Goal: Information Seeking & Learning: Check status

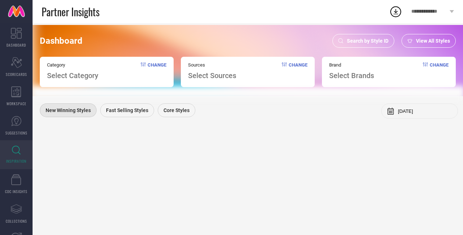
click at [83, 72] on span "Select Category" at bounding box center [72, 75] width 51 height 9
click at [153, 67] on span "Change" at bounding box center [157, 71] width 19 height 18
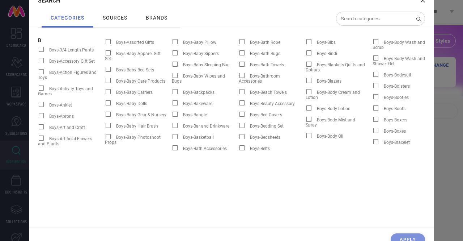
click at [422, 3] on icon at bounding box center [423, 0] width 4 height 4
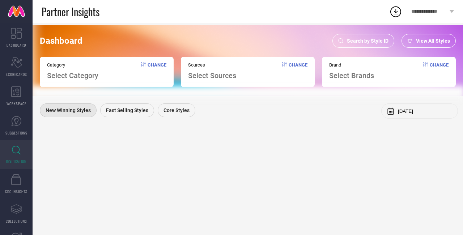
click at [364, 36] on div "Search by Style ID" at bounding box center [363, 41] width 62 height 14
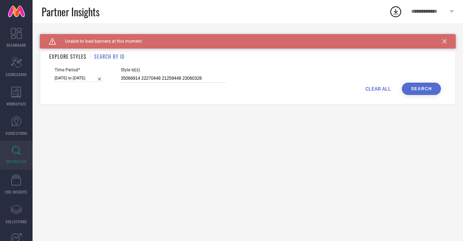
click at [158, 79] on input "35066914 22270448 21259448 23060328" at bounding box center [173, 78] width 105 height 8
select select "8"
select select "2025"
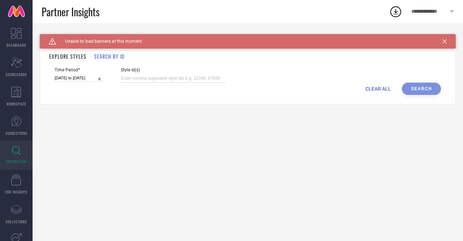
select select "9"
select select "2025"
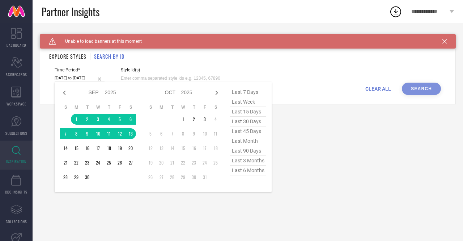
click at [89, 82] on input "[DATE] to [DATE]" at bounding box center [80, 78] width 50 height 8
click at [252, 123] on span "last 30 days" at bounding box center [248, 121] width 36 height 10
type input "[DATE] to [DATE]"
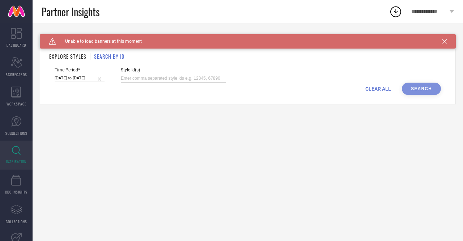
click at [152, 76] on input at bounding box center [173, 78] width 105 height 8
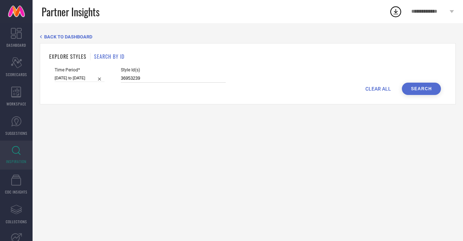
type input "36953239"
click at [424, 94] on button "Search" at bounding box center [421, 88] width 39 height 12
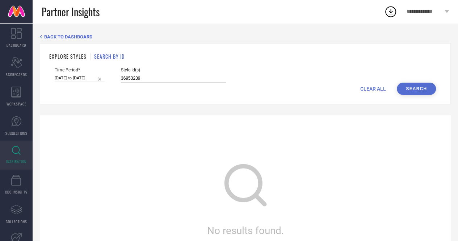
click at [138, 78] on input "36953239" at bounding box center [173, 78] width 105 height 8
select select "8"
select select "2025"
select select "9"
select select "2025"
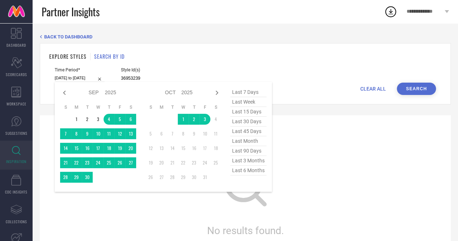
click at [67, 81] on input "[DATE] to [DATE]" at bounding box center [80, 78] width 50 height 8
click at [253, 112] on span "last 15 days" at bounding box center [248, 112] width 36 height 10
type input "[DATE] to [DATE]"
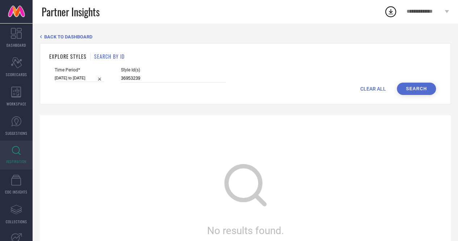
click at [415, 92] on button "Search" at bounding box center [415, 88] width 39 height 12
click at [73, 78] on input "[DATE] to [DATE]" at bounding box center [80, 78] width 50 height 8
select select "8"
select select "2025"
select select "9"
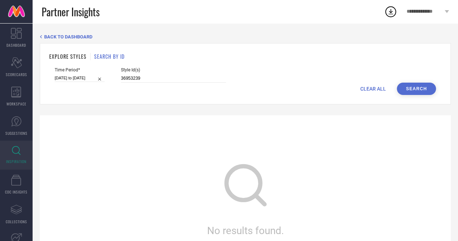
select select "2025"
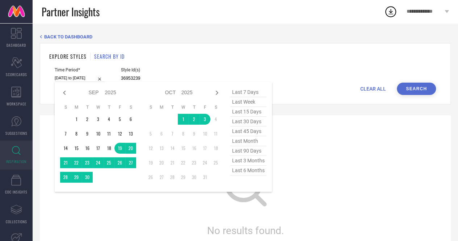
click at [246, 101] on span "last week" at bounding box center [248, 102] width 36 height 10
type input "[DATE] to [DATE]"
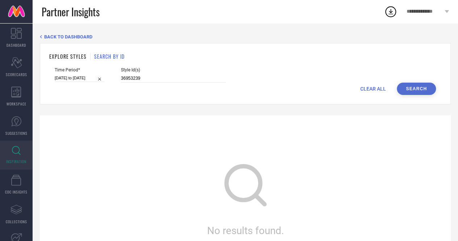
click at [427, 86] on button "Search" at bounding box center [415, 88] width 39 height 12
click at [137, 80] on input "36953239" at bounding box center [173, 78] width 105 height 8
click at [165, 79] on input "36953239" at bounding box center [173, 78] width 105 height 8
paste input "36953236"
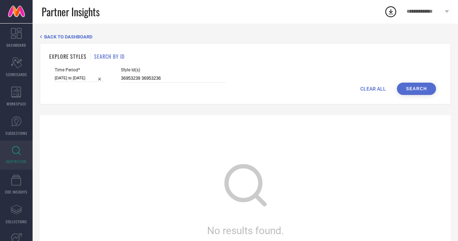
click at [428, 87] on button "Search" at bounding box center [415, 88] width 39 height 12
click at [182, 80] on input "36953239 36953236" at bounding box center [173, 78] width 105 height 8
drag, startPoint x: 176, startPoint y: 78, endPoint x: 118, endPoint y: 77, distance: 58.2
click at [118, 77] on div "Time Period* [DATE] to [DATE] Style Id(s) 36953239 36953236" at bounding box center [245, 74] width 381 height 15
paste input "4031886 36685641 36953241 36953238 36953237 36883517 34031891 36685632 34031874…"
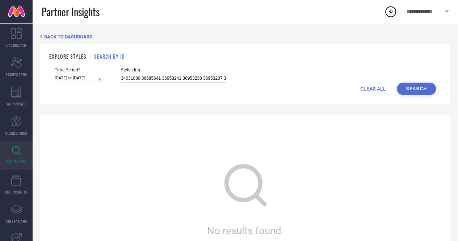
scroll to position [0, 407]
type input "34031886 36685641 36953241 36953238 36953237 36883517 34031891 36685632 3403187…"
click at [417, 83] on button "Search" at bounding box center [415, 88] width 39 height 12
select select "8"
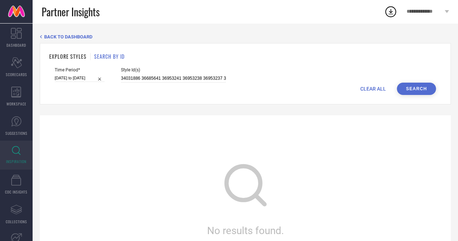
select select "2025"
select select "9"
select select "2025"
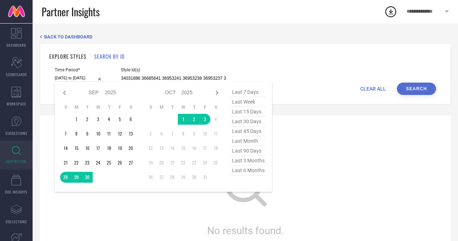
click at [76, 76] on input "[DATE] to [DATE]" at bounding box center [80, 78] width 50 height 8
click at [250, 123] on span "last 30 days" at bounding box center [248, 121] width 36 height 10
type input "[DATE] to [DATE]"
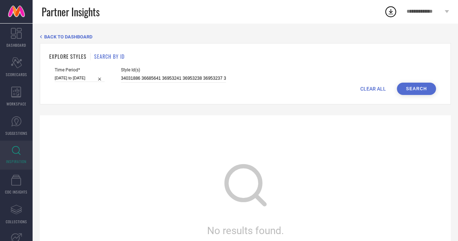
click at [415, 90] on button "Search" at bounding box center [415, 88] width 39 height 12
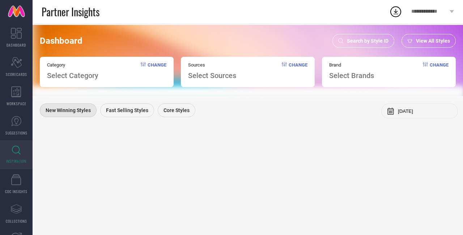
click at [377, 37] on div "Search by Style ID" at bounding box center [363, 41] width 62 height 14
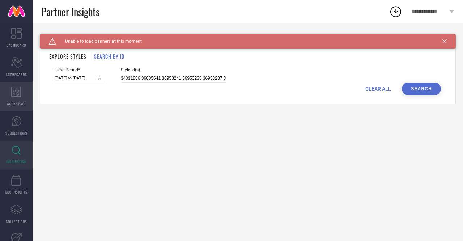
click at [22, 99] on div "WORKSPACE" at bounding box center [16, 96] width 33 height 29
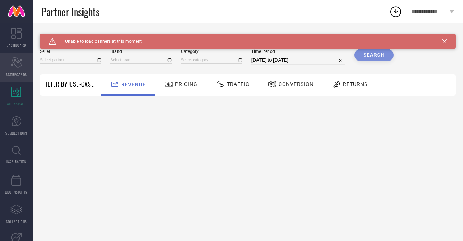
click at [20, 74] on span "SCORECARDS" at bounding box center [16, 74] width 21 height 5
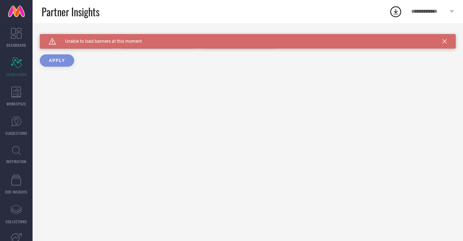
type input "All"
